Goal: Go to known website: Go to known website

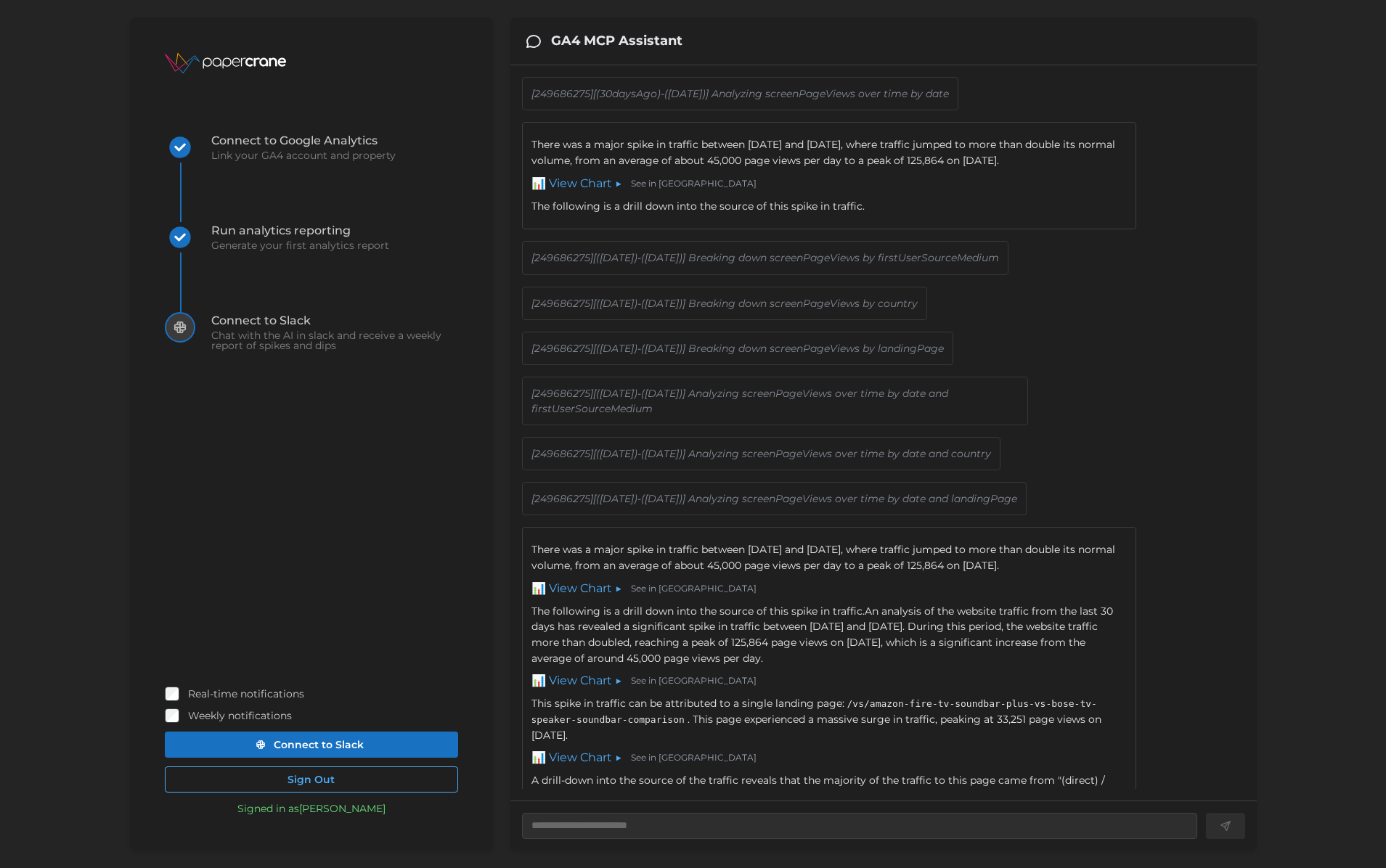
scroll to position [2214, 0]
